Goal: Task Accomplishment & Management: Manage account settings

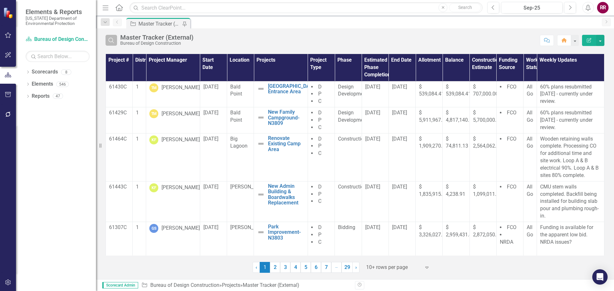
click at [113, 44] on button "Search" at bounding box center [112, 40] width 12 height 11
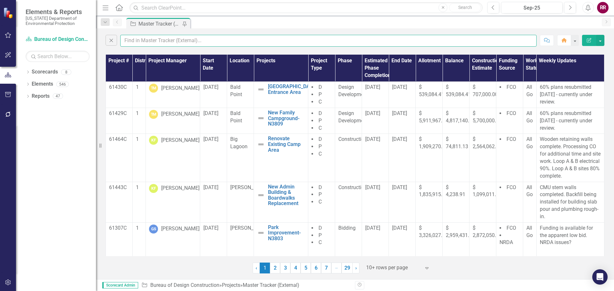
click at [147, 41] on input "text" at bounding box center [328, 41] width 417 height 12
type input "finkbeiner"
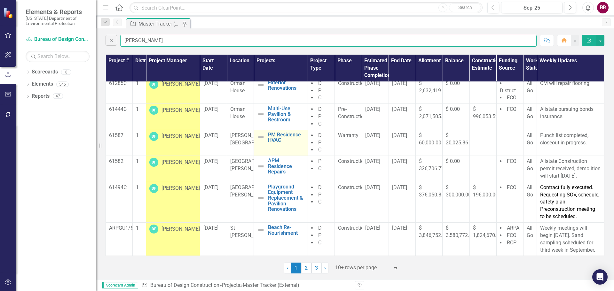
scroll to position [108, 0]
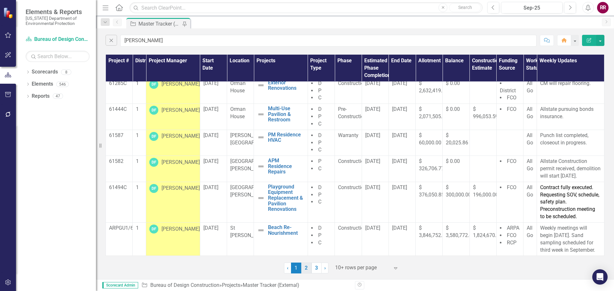
click at [305, 267] on link "2" at bounding box center [306, 268] width 10 height 11
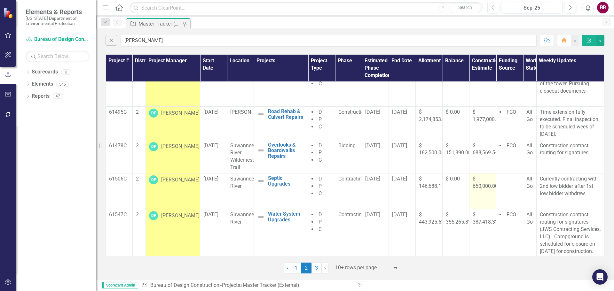
scroll to position [164, 0]
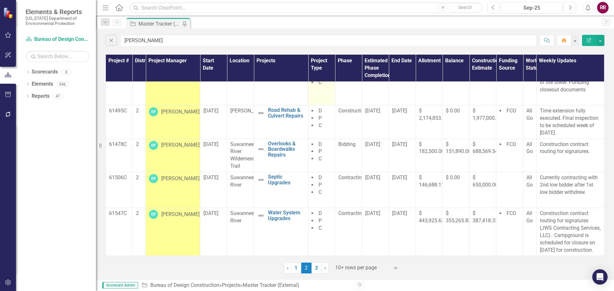
drag, startPoint x: 317, startPoint y: 269, endPoint x: 310, endPoint y: 259, distance: 12.1
click at [317, 269] on link "3" at bounding box center [317, 268] width 10 height 11
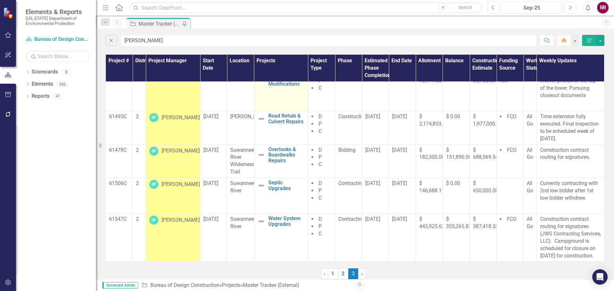
scroll to position [0, 0]
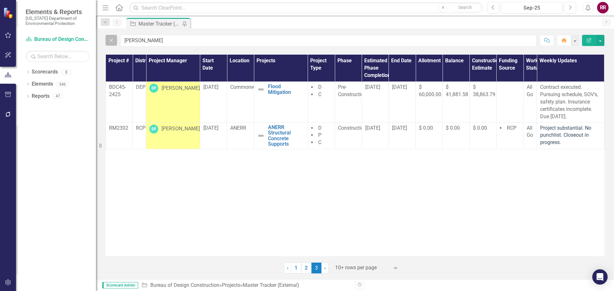
click at [109, 43] on icon "Close" at bounding box center [111, 40] width 7 height 6
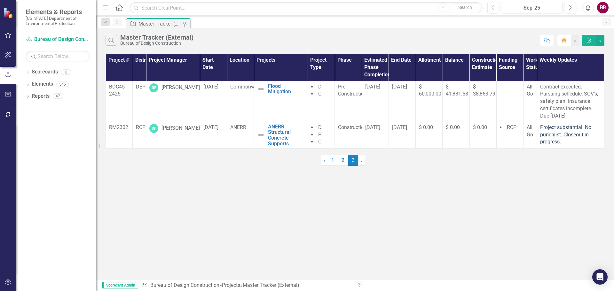
click at [139, 40] on div "Master Tracker (External)" at bounding box center [156, 37] width 73 height 7
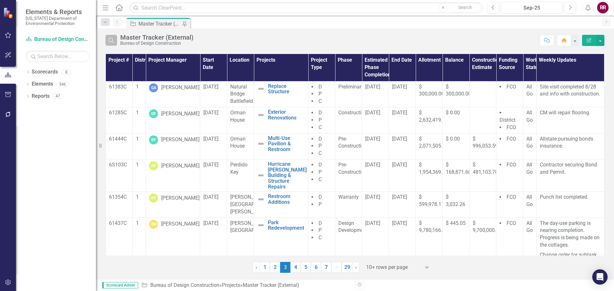
click at [114, 41] on icon "Search" at bounding box center [111, 40] width 7 height 6
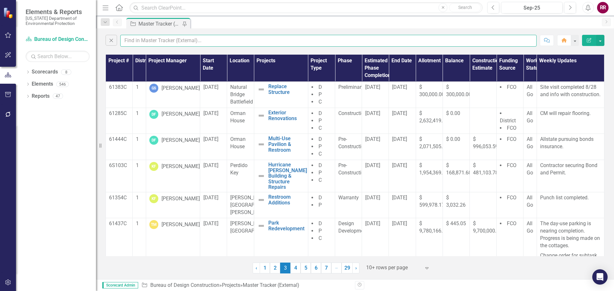
click at [134, 41] on input "text" at bounding box center [328, 41] width 417 height 12
type input "trish"
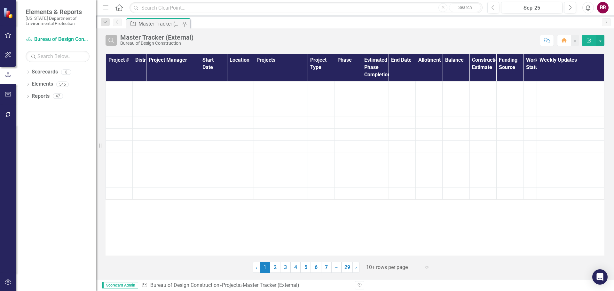
click at [114, 42] on icon "Search" at bounding box center [111, 40] width 7 height 6
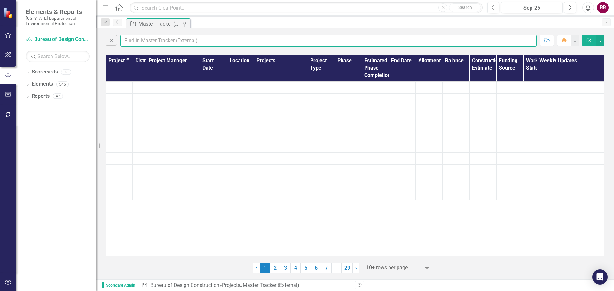
click at [133, 43] on input "text" at bounding box center [328, 41] width 417 height 12
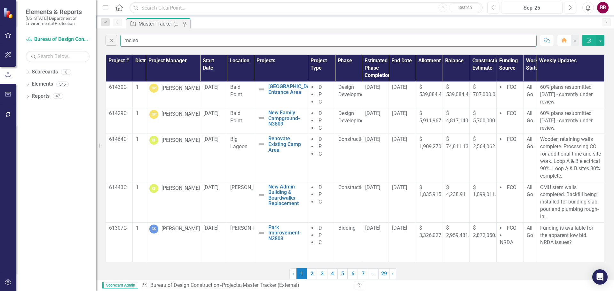
type input "[PERSON_NAME]"
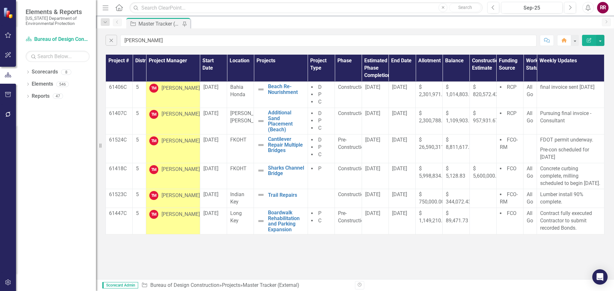
click at [203, 50] on div "Close [PERSON_NAME] Comment Home Edit Report Project # District Project Manager…" at bounding box center [355, 153] width 518 height 251
click at [195, 50] on div "Close [PERSON_NAME] Comment Home Edit Report Project # District Project Manager…" at bounding box center [355, 153] width 518 height 251
click at [350, 88] on span "Construction" at bounding box center [352, 87] width 29 height 6
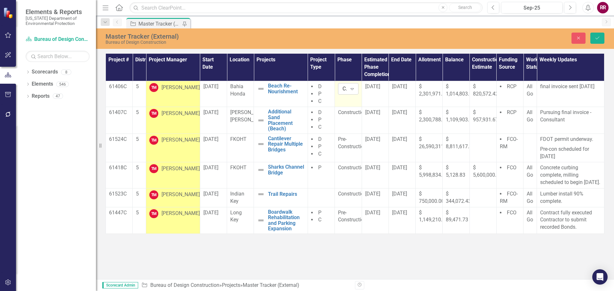
click at [354, 88] on icon "Expand" at bounding box center [352, 88] width 6 height 5
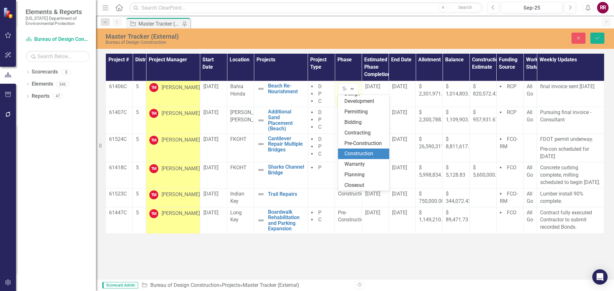
scroll to position [45, 0]
click at [360, 164] on div "Warranty" at bounding box center [365, 164] width 41 height 7
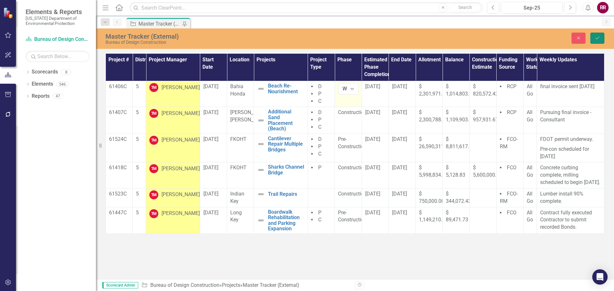
click at [599, 37] on icon "Save" at bounding box center [598, 38] width 6 height 4
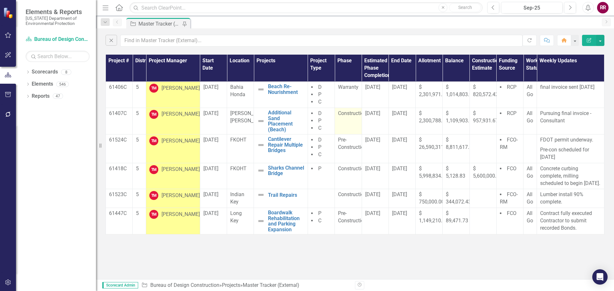
click at [352, 113] on span "Construction" at bounding box center [352, 113] width 29 height 6
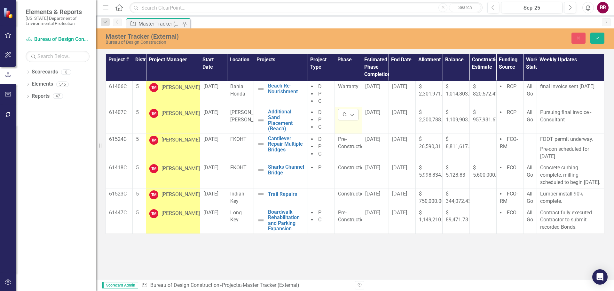
click at [353, 115] on icon "Expand" at bounding box center [352, 114] width 6 height 5
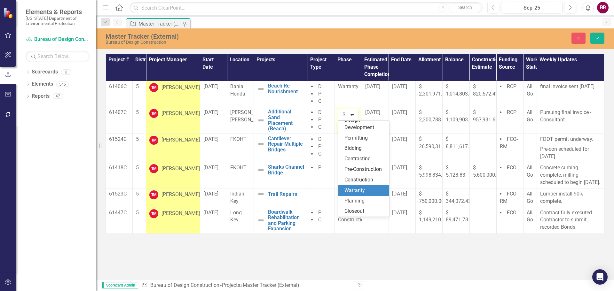
click at [362, 191] on div "Warranty" at bounding box center [365, 190] width 41 height 7
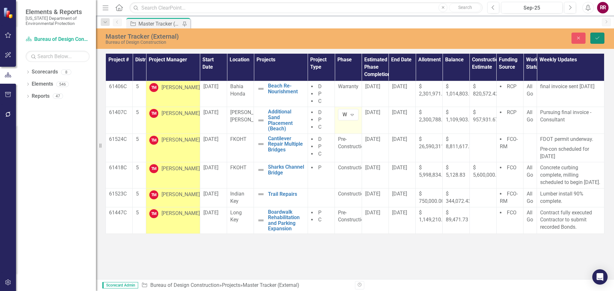
click at [601, 39] on button "Save" at bounding box center [598, 38] width 14 height 11
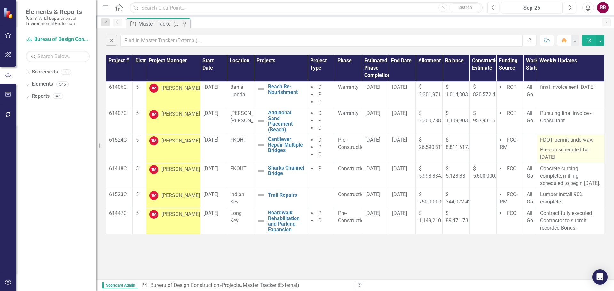
click at [558, 157] on p "Pre-con scheduled for [DATE]" at bounding box center [570, 153] width 61 height 16
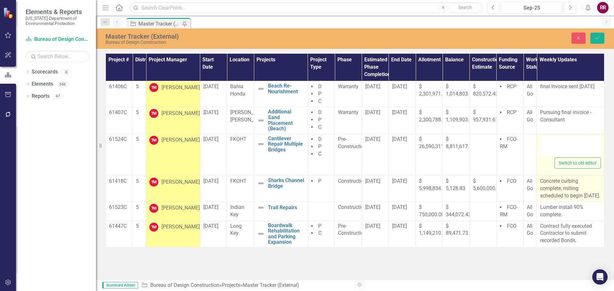
type textarea "<p>FDOT permit underway.&nbsp;</p> <p>Pre-con scheduled for [DATE]</p>"
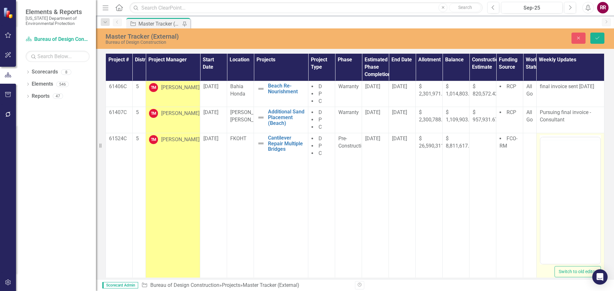
scroll to position [0, 0]
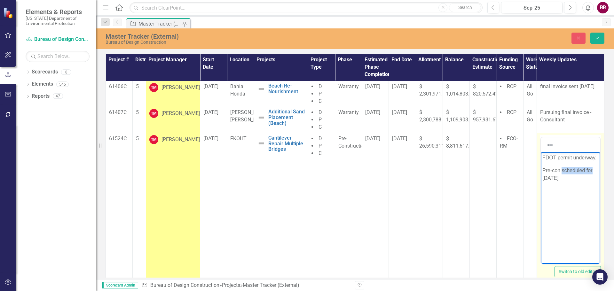
drag, startPoint x: 594, startPoint y: 170, endPoint x: 563, endPoint y: 172, distance: 31.4
click at [563, 172] on p "Pre-con scheduled for [DATE]" at bounding box center [570, 174] width 56 height 15
click at [572, 179] on p "Pre-con meeting was held [DATE]" at bounding box center [570, 174] width 56 height 15
click at [542, 171] on body "FDOT permit underway. Pre-con meeting was held [DATE]" at bounding box center [571, 200] width 60 height 96
click at [570, 173] on p "FDOT permit underway. Pre-con meeting was held [DATE]" at bounding box center [570, 169] width 56 height 31
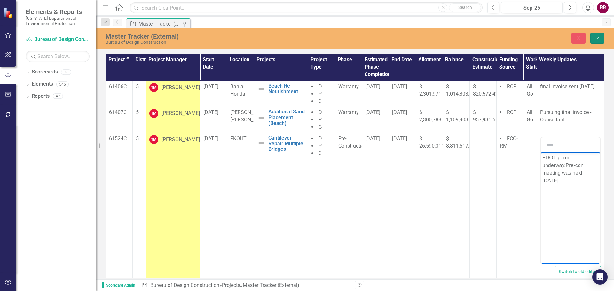
click at [595, 39] on icon "Save" at bounding box center [598, 38] width 6 height 4
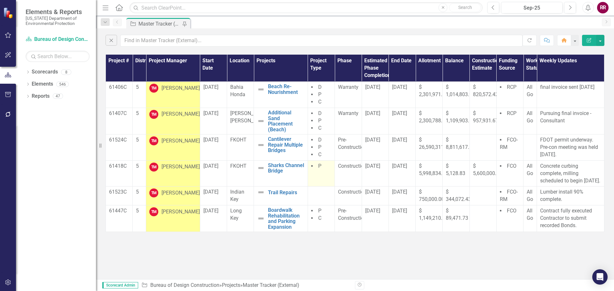
click at [321, 175] on td "P" at bounding box center [321, 174] width 27 height 26
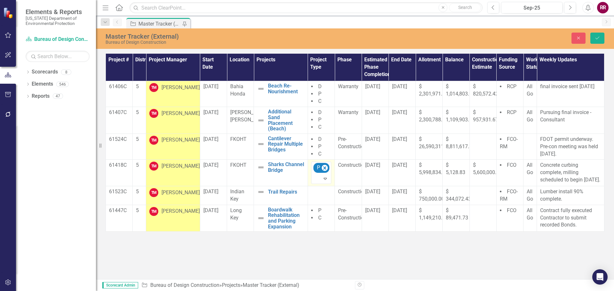
click at [321, 175] on div at bounding box center [321, 179] width 17 height 9
click at [322, 188] on div "D" at bounding box center [338, 188] width 41 height 7
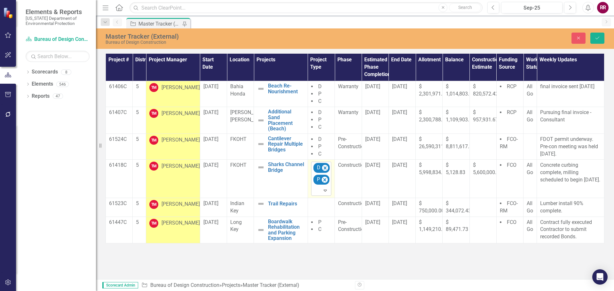
click at [324, 189] on icon "Expand" at bounding box center [325, 190] width 6 height 5
click at [321, 154] on div "C" at bounding box center [338, 156] width 41 height 7
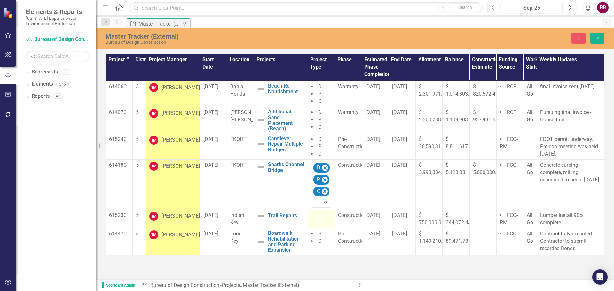
click at [322, 218] on div at bounding box center [321, 216] width 20 height 8
click at [326, 218] on icon "Expand" at bounding box center [325, 217] width 6 height 5
click at [323, 206] on div "C" at bounding box center [338, 206] width 41 height 7
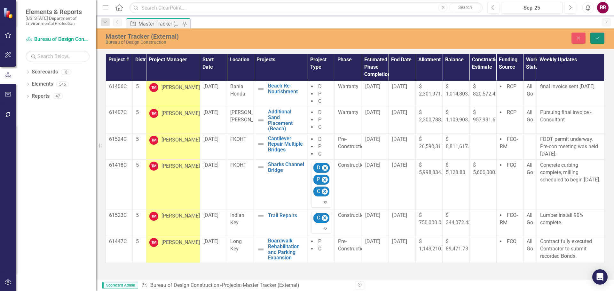
click at [597, 37] on icon "Save" at bounding box center [598, 38] width 6 height 4
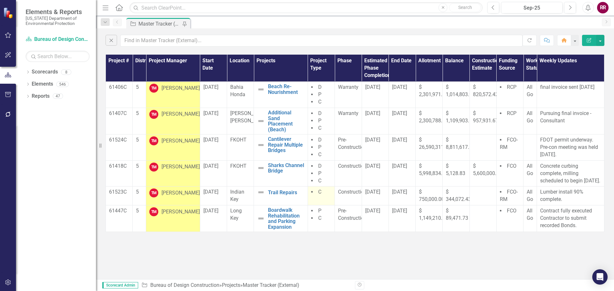
click at [322, 205] on td "C" at bounding box center [321, 196] width 27 height 19
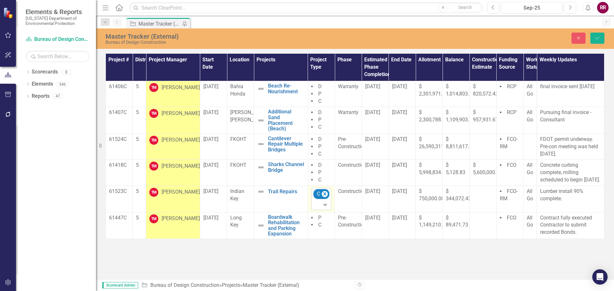
click at [324, 207] on div "Expand" at bounding box center [326, 205] width 9 height 10
click at [323, 175] on div "D" at bounding box center [338, 178] width 41 height 7
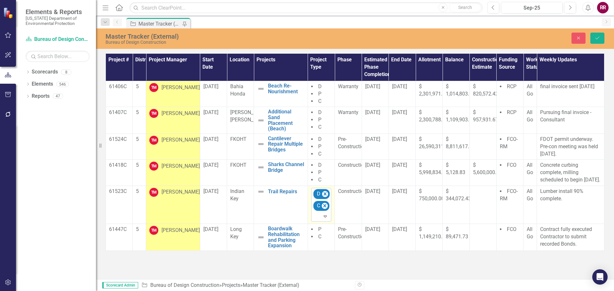
click at [326, 219] on icon "Expand" at bounding box center [325, 216] width 6 height 5
click at [323, 189] on div "P" at bounding box center [338, 189] width 41 height 7
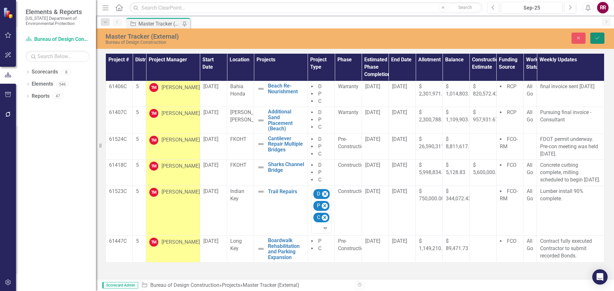
click at [595, 35] on button "Save" at bounding box center [598, 38] width 14 height 11
